Goal: Find specific page/section

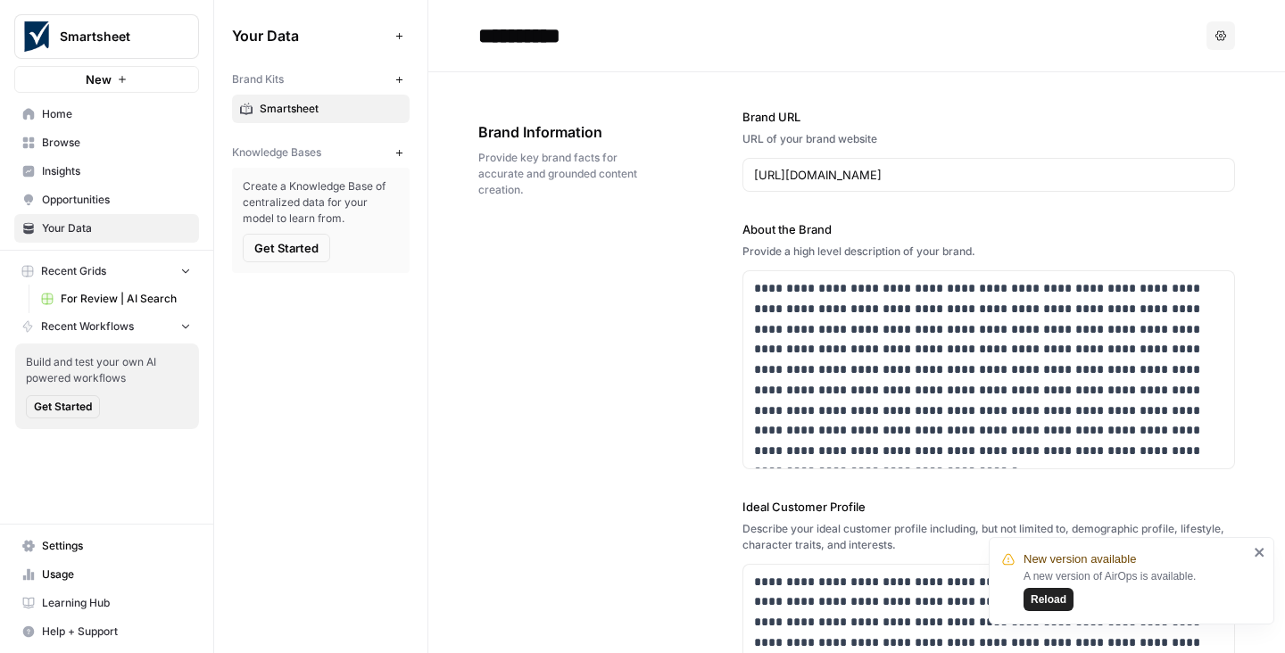
scroll to position [419, 0]
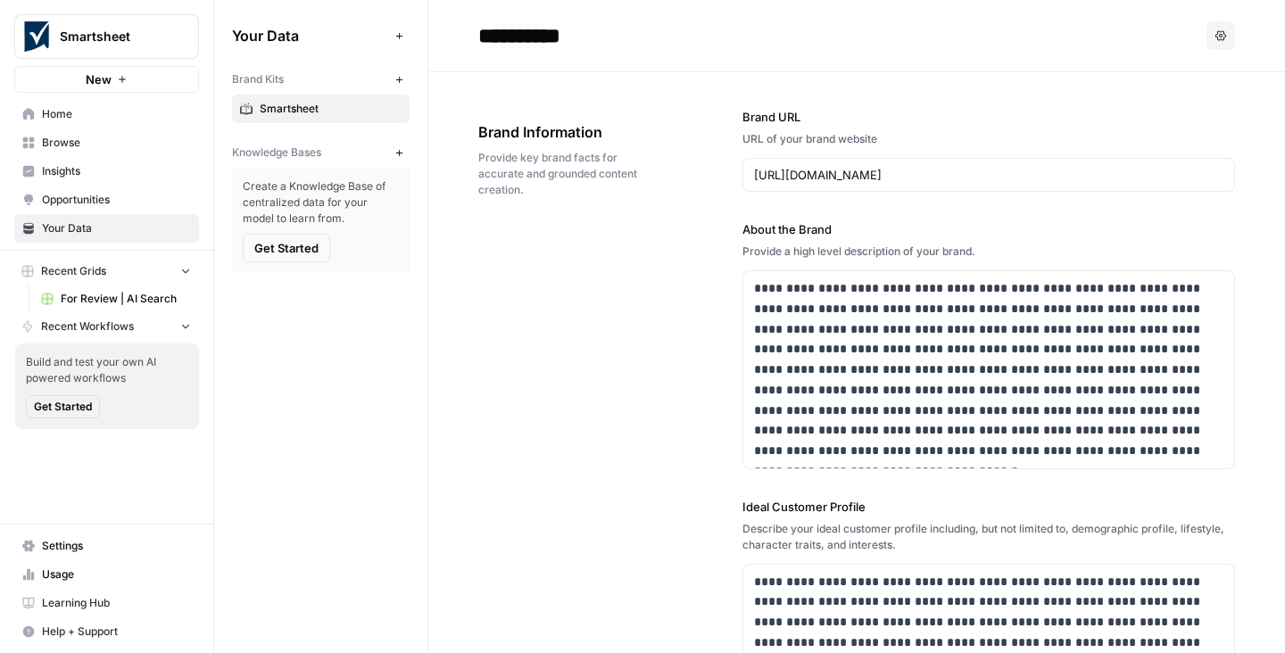
click at [57, 172] on span "Insights" at bounding box center [116, 171] width 149 height 16
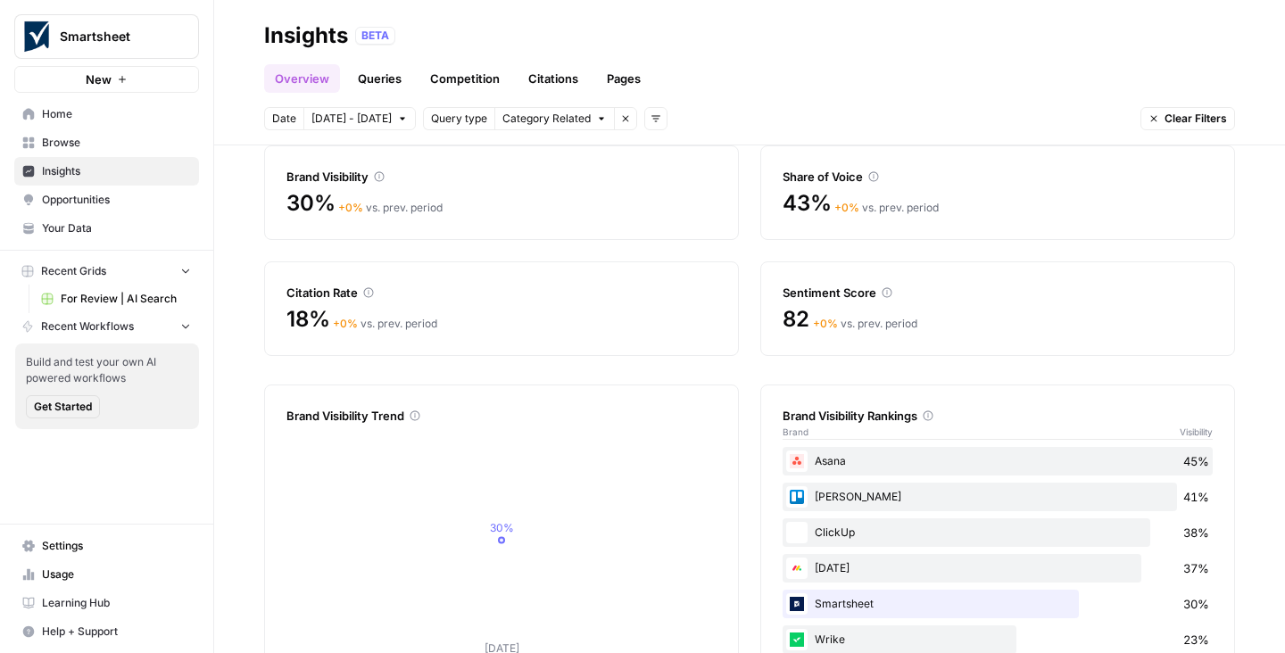
scroll to position [129, 0]
